Goal: Check status: Check status

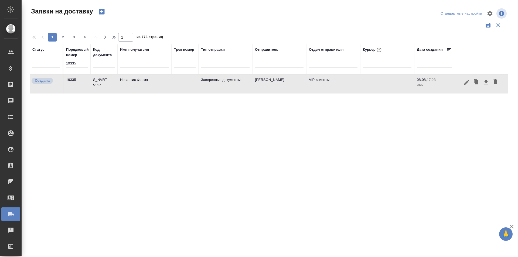
click at [79, 66] on input "19335" at bounding box center [77, 64] width 22 height 8
paste input "58"
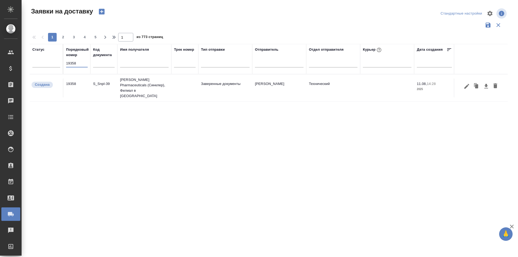
type input "19358"
click at [466, 83] on icon "button" at bounding box center [467, 86] width 6 height 6
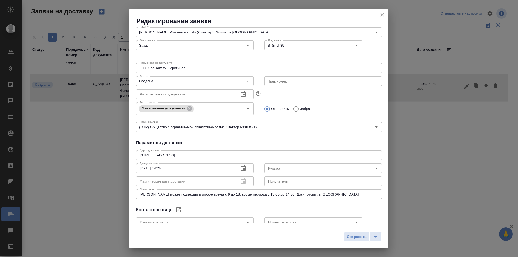
type input "[PERSON_NAME]"
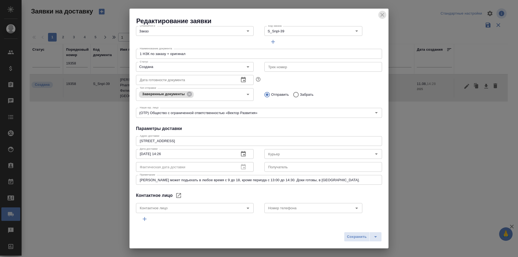
click at [382, 16] on icon "close" at bounding box center [382, 15] width 6 height 6
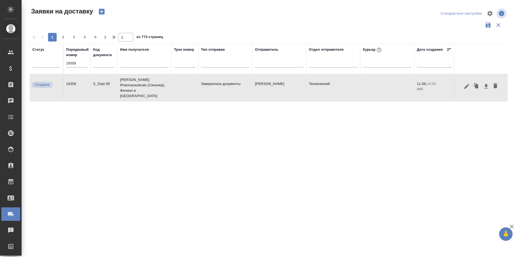
click at [80, 60] on input "19358" at bounding box center [77, 64] width 22 height 8
paste input "35"
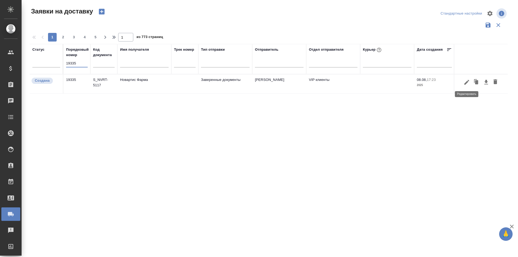
type input "19335"
click at [468, 84] on icon "button" at bounding box center [467, 82] width 6 height 6
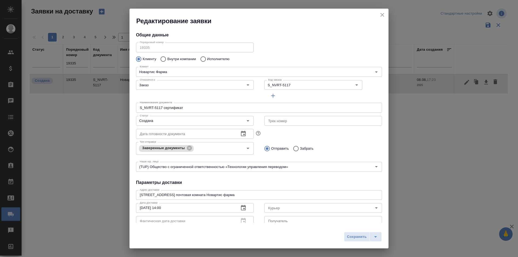
type input "[PERSON_NAME]"
click at [182, 121] on input "Создана" at bounding box center [186, 121] width 96 height 6
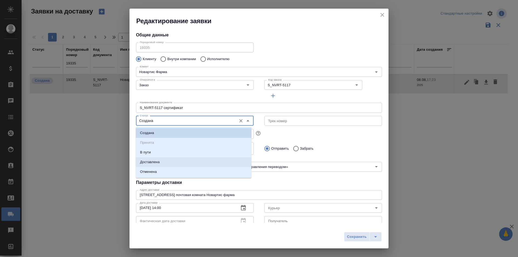
click at [165, 161] on li "Доставлена" at bounding box center [194, 162] width 116 height 10
type input "Доставлена"
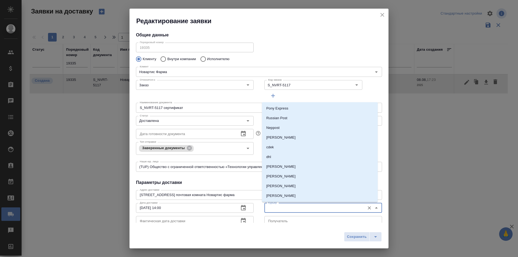
click at [270, 208] on input "Курьер" at bounding box center [314, 208] width 96 height 6
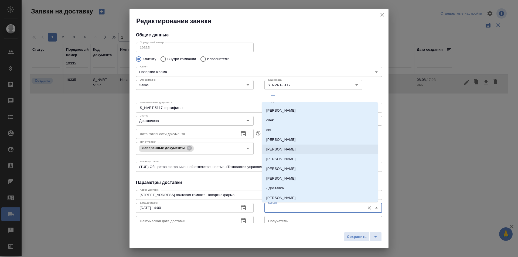
click at [294, 178] on p "[PERSON_NAME]" at bounding box center [280, 178] width 29 height 5
type input "[PERSON_NAME]"
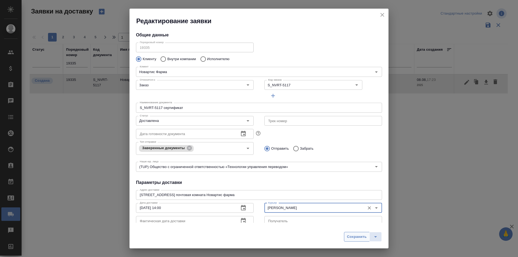
click at [352, 236] on span "Сохранить" at bounding box center [357, 237] width 20 height 6
type input "Создана"
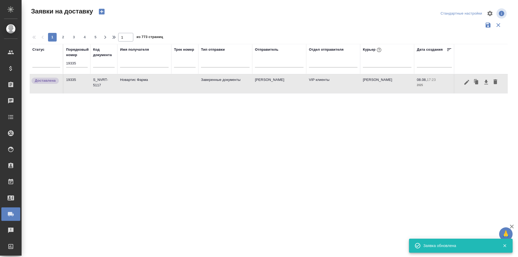
click at [301, 162] on div "Статус Порядковый номер 19335 Код документа Имя получателя Трек номер Тип отпра…" at bounding box center [269, 141] width 478 height 194
click at [99, 65] on input "text" at bounding box center [104, 63] width 22 height 7
click at [84, 63] on input "19335" at bounding box center [77, 64] width 22 height 8
paste input "6"
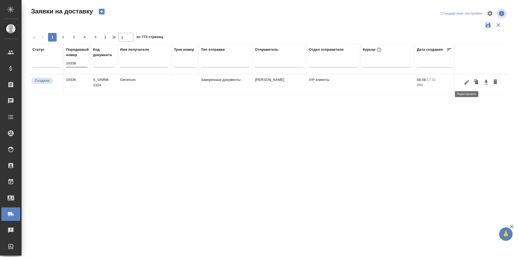
type input "19336"
click at [466, 83] on icon "button" at bounding box center [467, 82] width 5 height 5
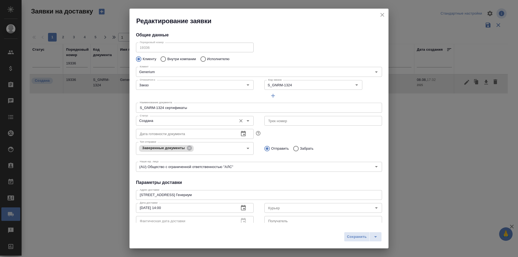
type input "[PERSON_NAME]"
type input "[PHONE_NUMBER]"
click at [184, 119] on input "Создана" at bounding box center [186, 121] width 96 height 6
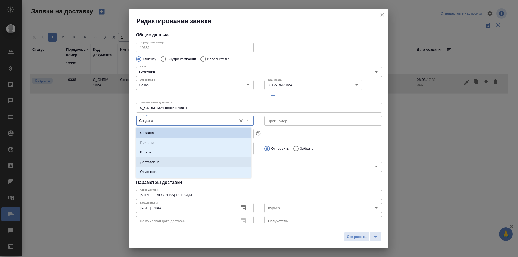
click at [178, 160] on li "Доставлена" at bounding box center [194, 162] width 116 height 10
type input "Доставлена"
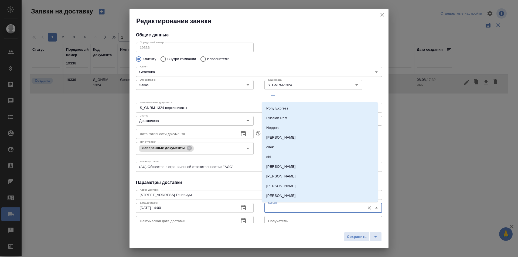
click at [268, 207] on input "Курьер" at bounding box center [314, 208] width 96 height 6
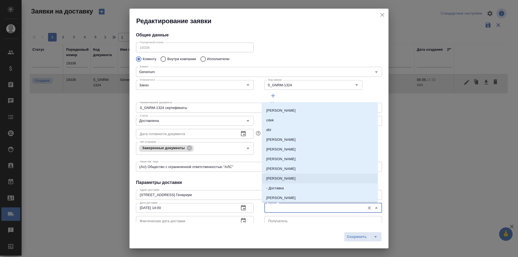
click at [287, 179] on p "[PERSON_NAME]" at bounding box center [280, 178] width 29 height 5
type input "[PERSON_NAME]"
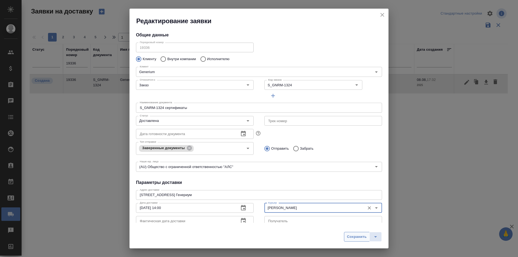
click at [347, 236] on button "Сохранить" at bounding box center [357, 237] width 26 height 10
type input "Создана"
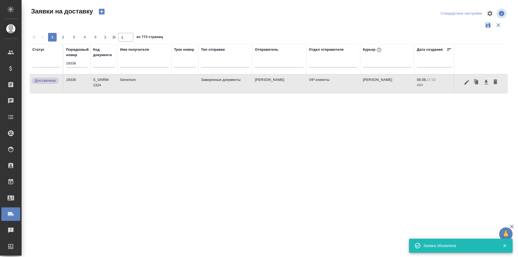
click at [69, 62] on input "19336" at bounding box center [77, 64] width 22 height 8
paste input "29"
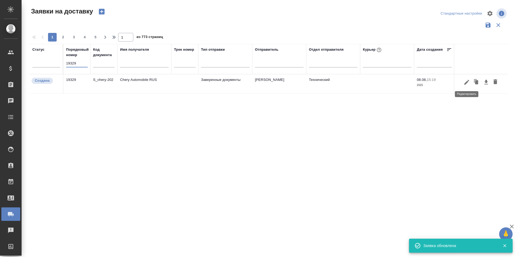
type input "19329"
click at [466, 82] on icon "button" at bounding box center [467, 82] width 6 height 6
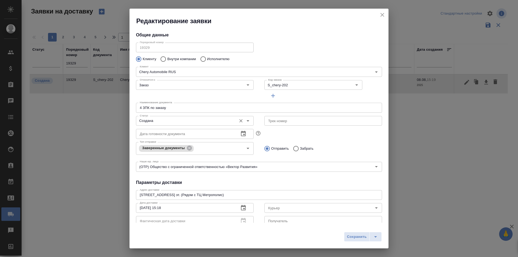
type input "[PERSON_NAME]"
type input "[PHONE_NUMBER]"
click at [195, 119] on input "Создана" at bounding box center [186, 121] width 96 height 6
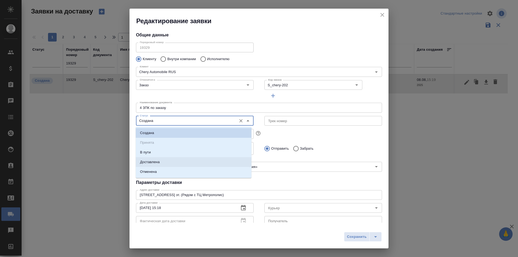
click at [159, 163] on p "Доставлена" at bounding box center [150, 162] width 20 height 5
type input "Доставлена"
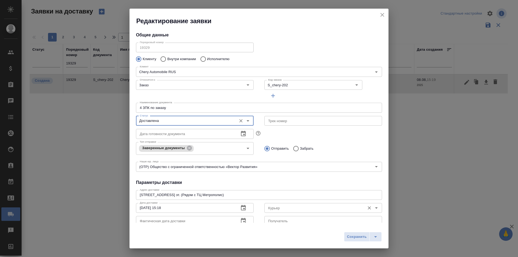
click at [286, 207] on input "Курьер" at bounding box center [314, 208] width 96 height 6
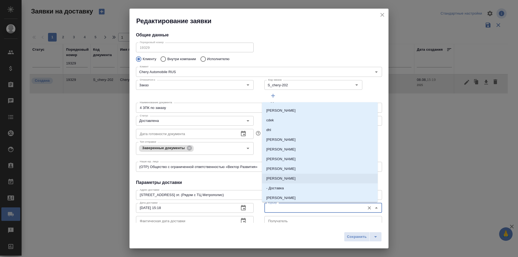
click at [289, 178] on p "[PERSON_NAME]" at bounding box center [280, 178] width 29 height 5
type input "[PERSON_NAME]"
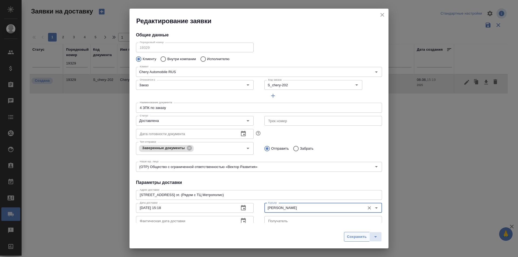
click at [353, 238] on span "Сохранить" at bounding box center [357, 237] width 20 height 6
type input "Создана"
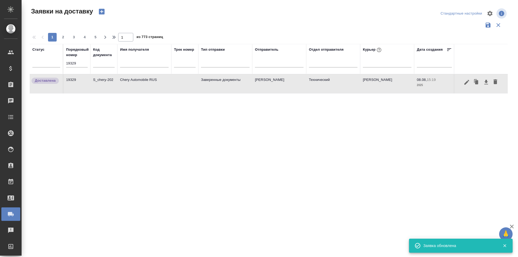
click at [81, 60] on input "19329" at bounding box center [77, 64] width 22 height 8
paste input "19"
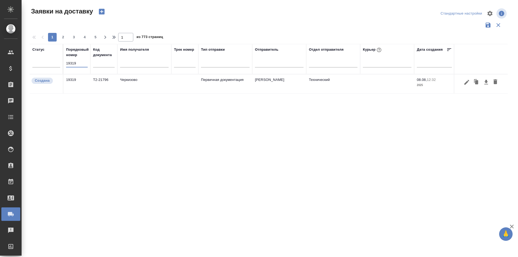
type input "19319"
click at [470, 83] on button "button" at bounding box center [466, 82] width 9 height 10
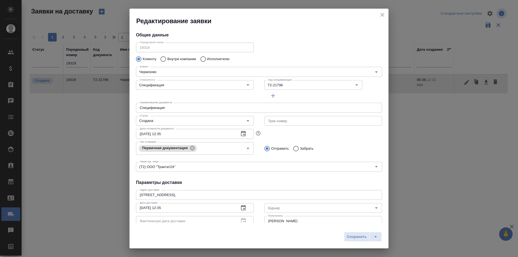
type input "[PERSON_NAME]"
type input "[PHONE_NUMBER]"
click at [173, 124] on input "Создана" at bounding box center [186, 121] width 96 height 6
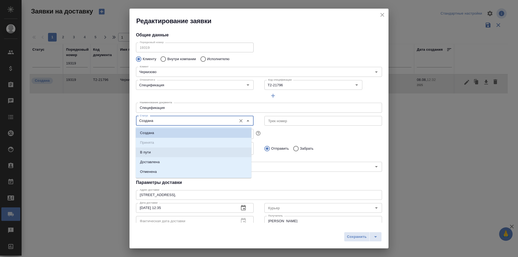
click at [163, 157] on li "В пути" at bounding box center [194, 153] width 116 height 10
click at [167, 121] on input "В пути" at bounding box center [186, 121] width 96 height 6
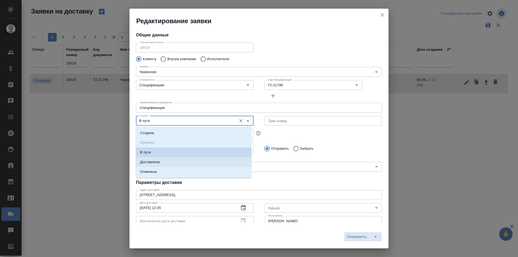
click at [156, 164] on p "Доставлена" at bounding box center [150, 162] width 20 height 5
type input "Доставлена"
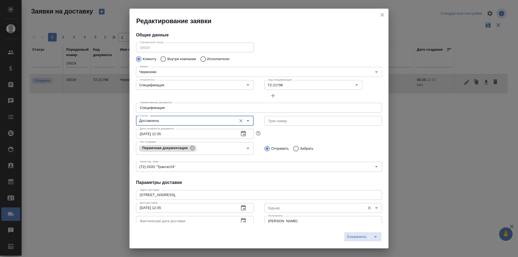
click at [279, 207] on input "Курьер" at bounding box center [314, 208] width 96 height 6
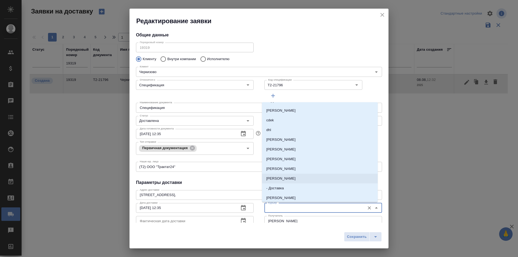
click at [293, 177] on p "[PERSON_NAME]" at bounding box center [280, 178] width 29 height 5
type input "[PERSON_NAME]"
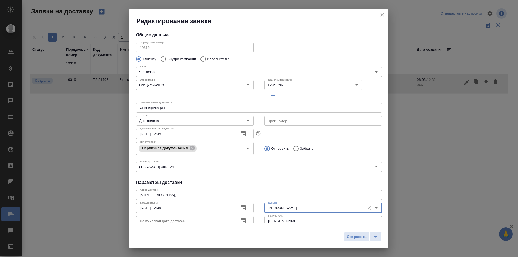
drag, startPoint x: 356, startPoint y: 238, endPoint x: 348, endPoint y: 231, distance: 10.7
click at [356, 238] on span "Сохранить" at bounding box center [357, 237] width 20 height 6
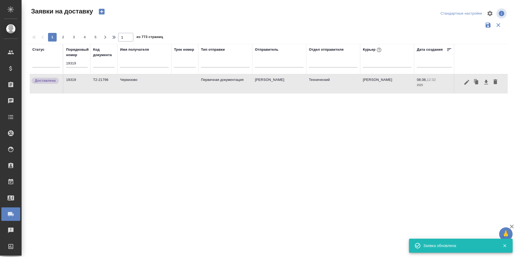
click at [82, 60] on input "19319" at bounding box center [77, 64] width 22 height 8
paste input "01"
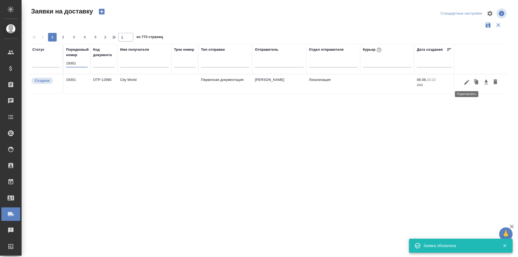
type input "19301"
click at [468, 82] on icon "button" at bounding box center [467, 82] width 5 height 5
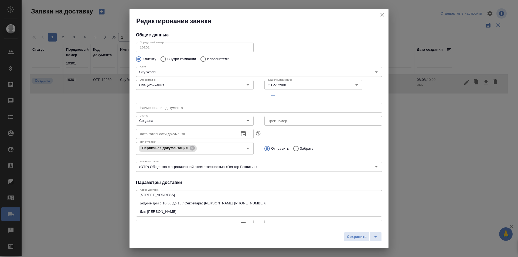
type input "[PERSON_NAME]"
type input "[PHONE_NUMBER]"
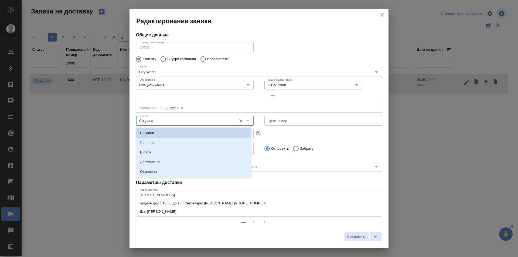
click at [157, 121] on input "Создана" at bounding box center [186, 121] width 96 height 6
click at [154, 161] on p "Доставлена" at bounding box center [150, 162] width 20 height 5
type input "Доставлена"
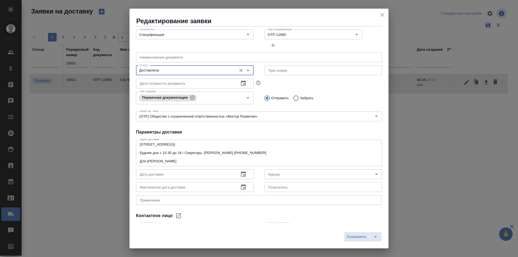
scroll to position [54, 0]
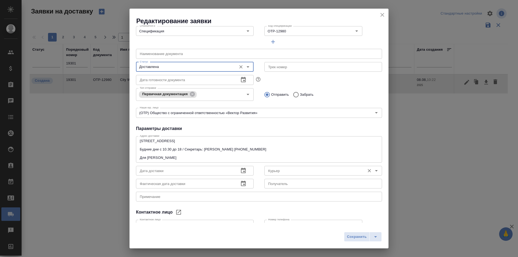
click at [290, 170] on input "Курьер" at bounding box center [314, 171] width 96 height 6
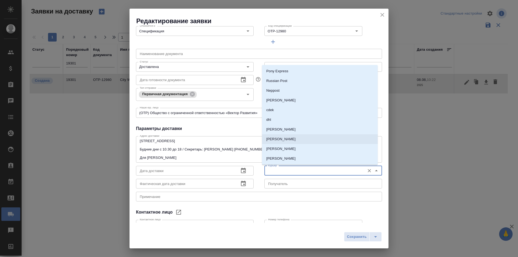
scroll to position [27, 0]
click at [290, 143] on p "[PERSON_NAME]" at bounding box center [280, 141] width 29 height 5
type input "[PERSON_NAME]"
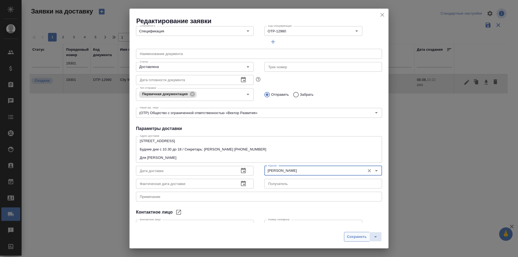
click at [352, 237] on span "Сохранить" at bounding box center [357, 237] width 20 height 6
type input "Создана"
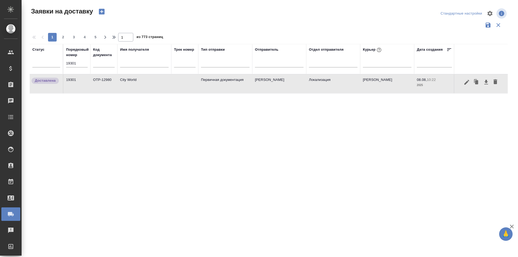
click at [82, 60] on input "19301" at bounding box center [77, 64] width 22 height 8
paste input "21"
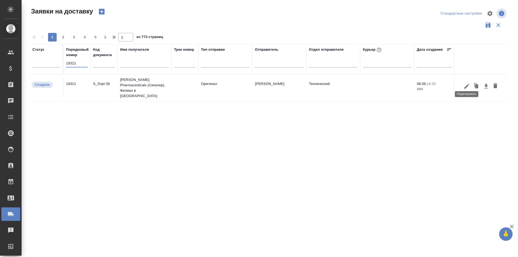
type input "19321"
click at [466, 83] on icon "button" at bounding box center [467, 86] width 6 height 6
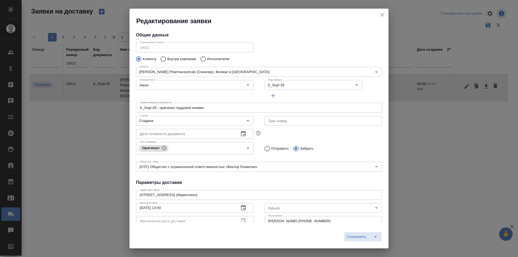
type input "[PERSON_NAME]"
type input "[PHONE_NUMBER]"
click at [149, 121] on input "Создана" at bounding box center [186, 121] width 96 height 6
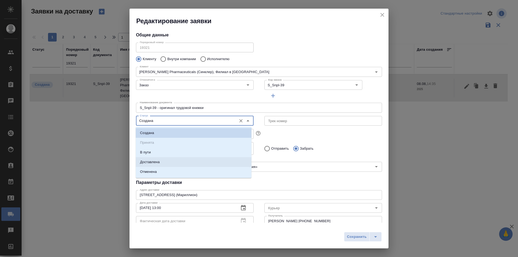
click at [161, 162] on li "Доставлена" at bounding box center [194, 162] width 116 height 10
type input "Доставлена"
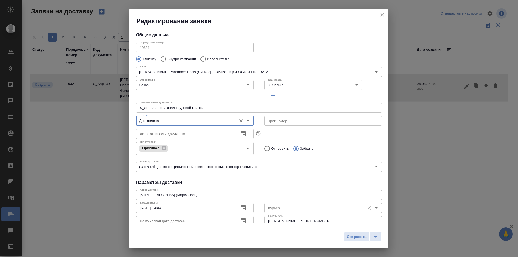
click at [275, 206] on input "Курьер" at bounding box center [314, 208] width 96 height 6
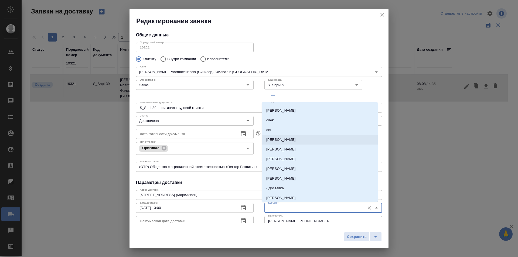
click at [289, 140] on p "[PERSON_NAME]" at bounding box center [280, 139] width 29 height 5
type input "[PERSON_NAME]"
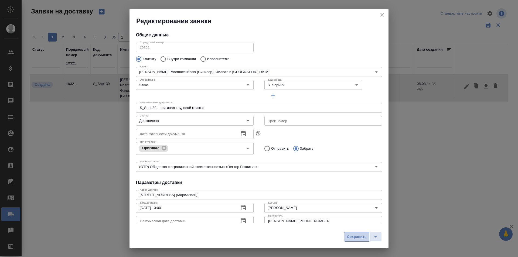
click at [362, 235] on span "Сохранить" at bounding box center [357, 237] width 20 height 6
type input "Создана"
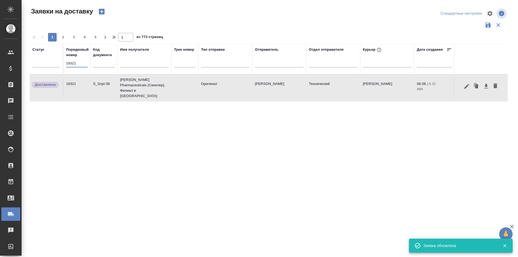
click at [77, 62] on input "19321" at bounding box center [77, 64] width 22 height 8
paste input "58"
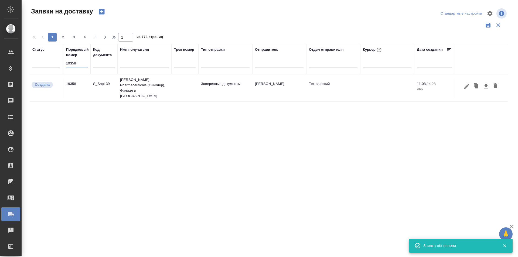
type input "19358"
click at [466, 84] on icon "button" at bounding box center [467, 86] width 5 height 5
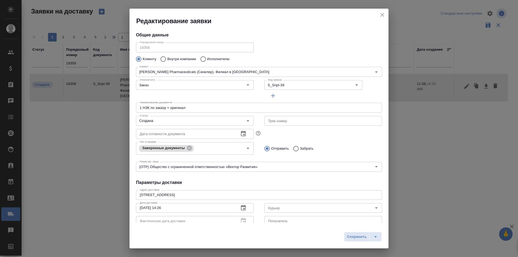
type input "[PERSON_NAME]"
type input "[PHONE_NUMBER]"
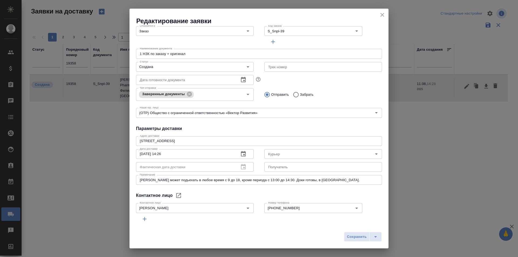
scroll to position [73, 0]
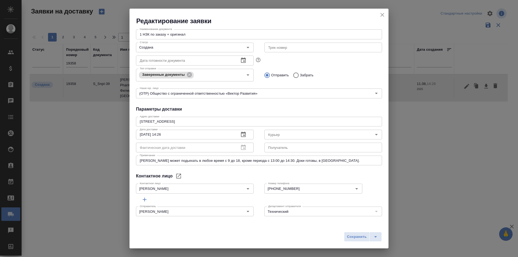
click at [383, 14] on icon "close" at bounding box center [383, 15] width 4 height 4
